Goal: Entertainment & Leisure: Browse casually

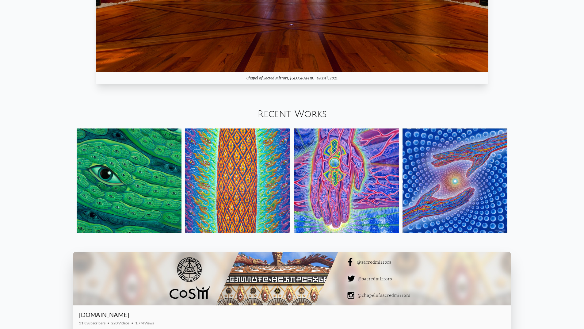
scroll to position [859, 0]
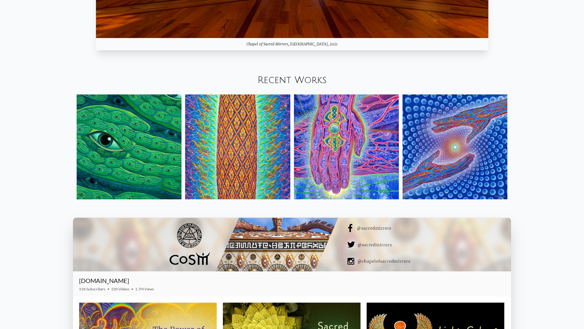
click at [174, 154] on img at bounding box center [129, 146] width 105 height 105
click at [209, 168] on img at bounding box center [237, 146] width 105 height 105
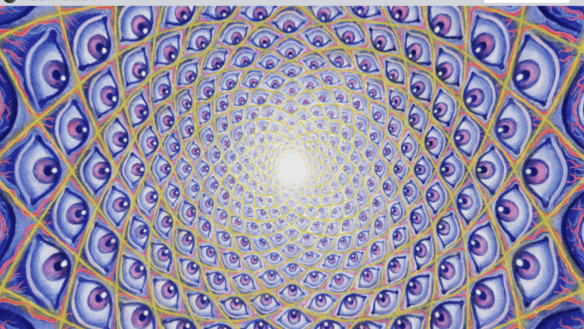
scroll to position [0, 0]
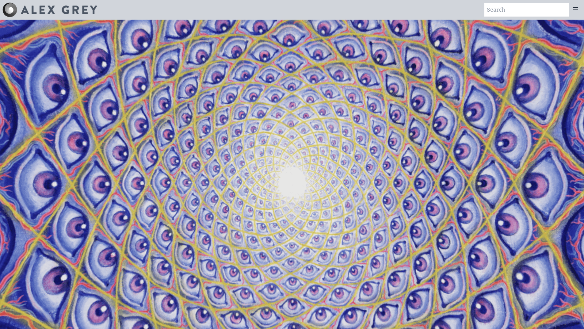
click at [577, 12] on icon at bounding box center [575, 9] width 7 height 7
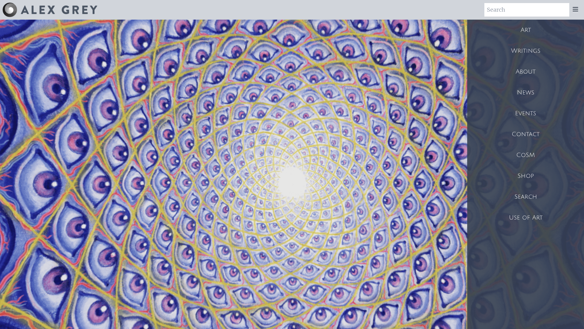
click at [527, 35] on div "Art" at bounding box center [525, 30] width 117 height 21
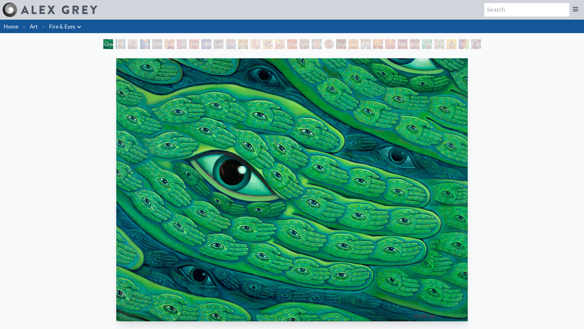
drag, startPoint x: 179, startPoint y: 150, endPoint x: 184, endPoint y: 148, distance: 5.1
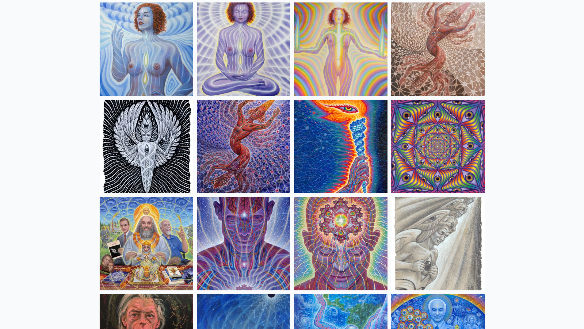
scroll to position [429, 0]
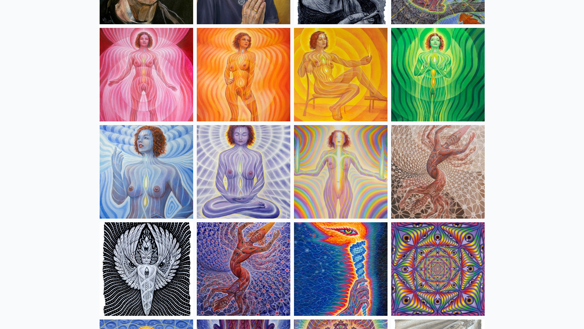
click at [270, 71] on img at bounding box center [244, 75] width 94 height 94
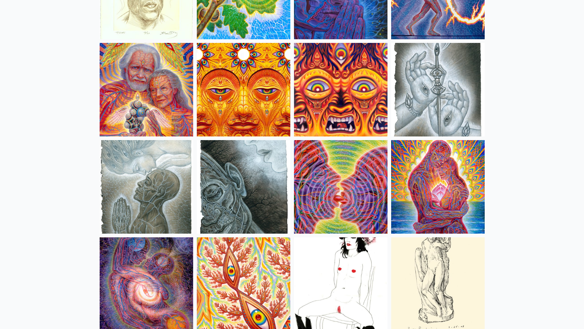
scroll to position [1932, 0]
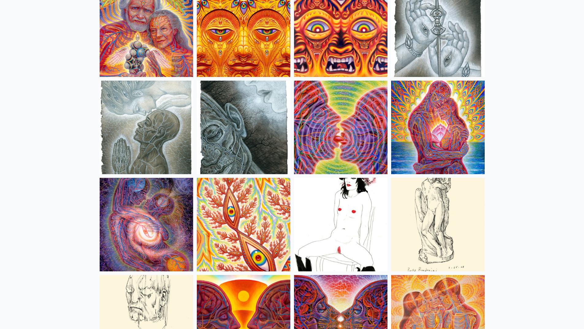
click at [346, 206] on img at bounding box center [341, 225] width 94 height 94
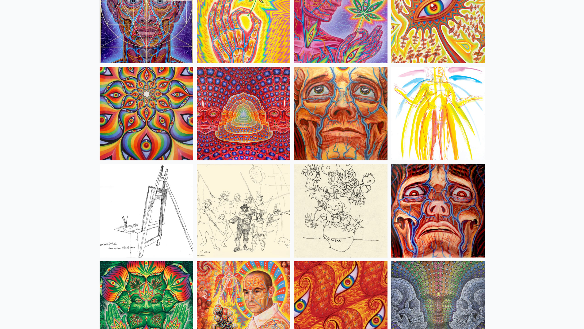
scroll to position [2729, 0]
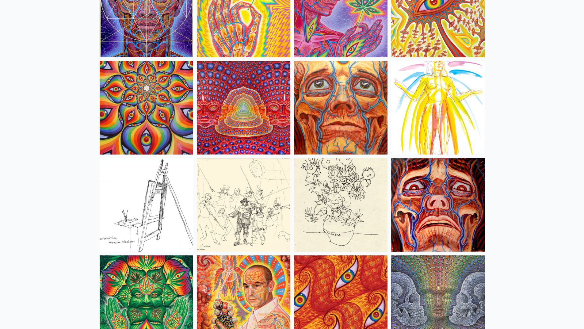
click at [467, 193] on img at bounding box center [438, 205] width 94 height 94
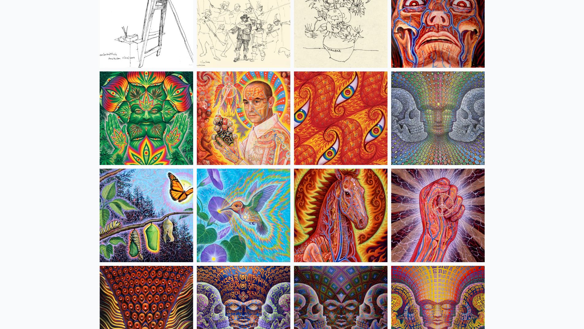
scroll to position [3097, 0]
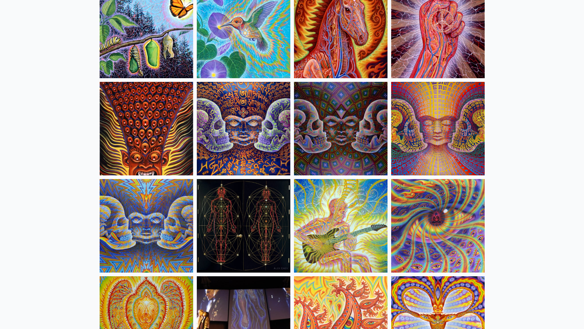
click at [356, 143] on img at bounding box center [341, 129] width 94 height 94
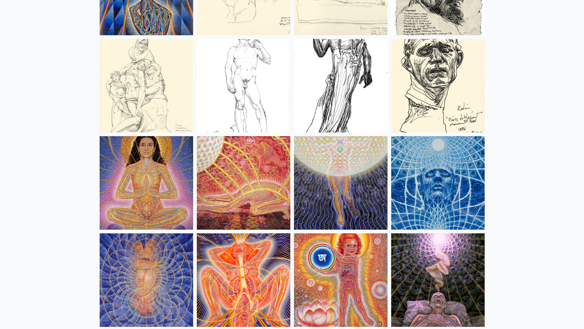
scroll to position [5581, 0]
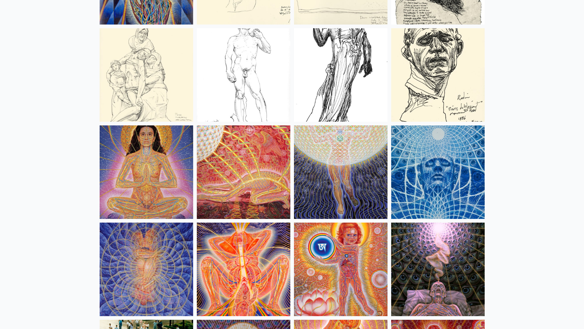
click at [457, 245] on img at bounding box center [438, 270] width 94 height 94
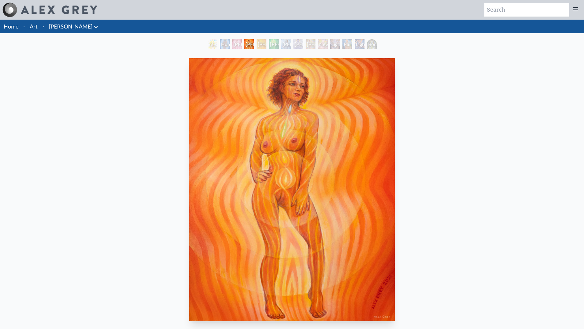
scroll to position [143, 0]
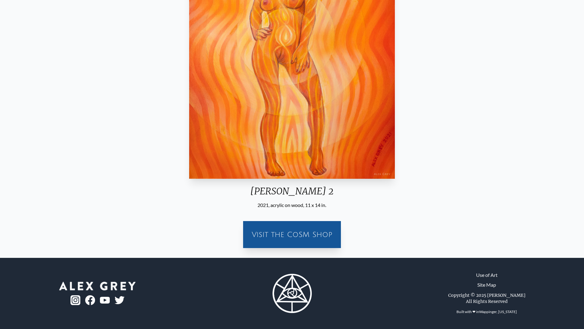
drag, startPoint x: 261, startPoint y: 59, endPoint x: 266, endPoint y: 57, distance: 5.2
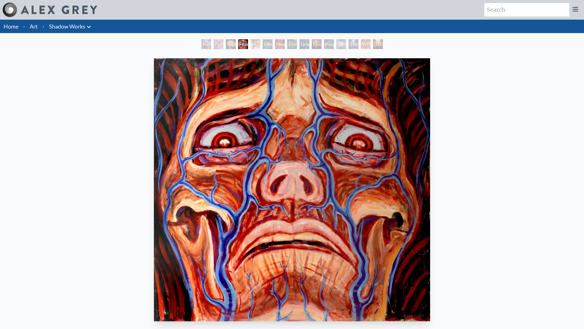
drag, startPoint x: 470, startPoint y: 180, endPoint x: 470, endPoint y: 176, distance: 4.0
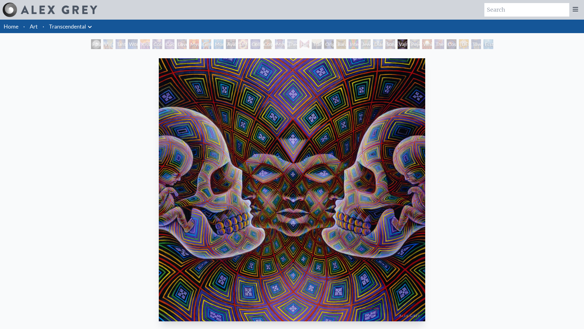
click at [368, 151] on img "26 / 33" at bounding box center [292, 189] width 266 height 263
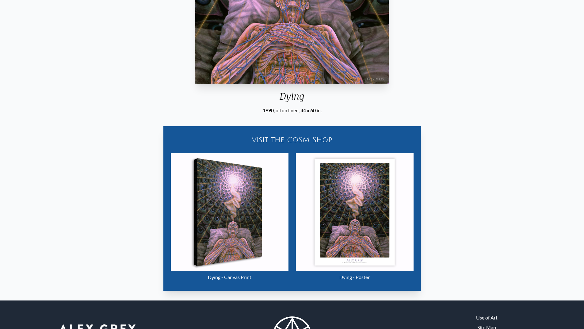
scroll to position [276, 0]
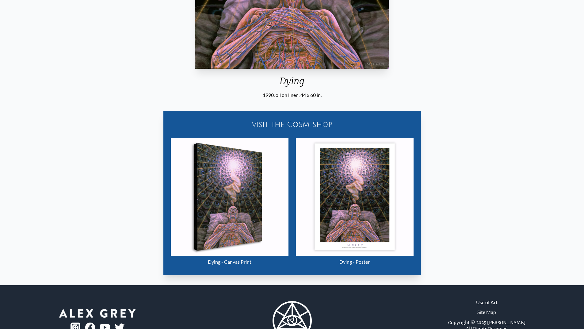
click at [352, 179] on img "104 / 133" at bounding box center [355, 197] width 118 height 118
